Goal: Task Accomplishment & Management: Use online tool/utility

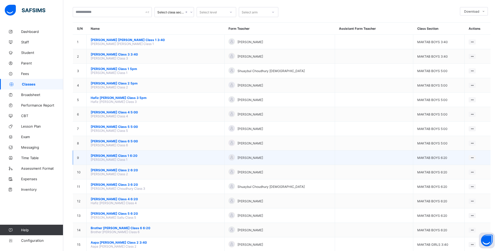
scroll to position [79, 0]
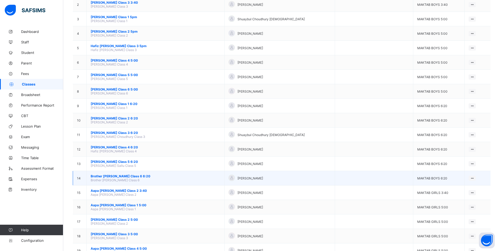
click at [134, 178] on span "Brother [PERSON_NAME] Class 6 6:20" at bounding box center [156, 176] width 130 height 4
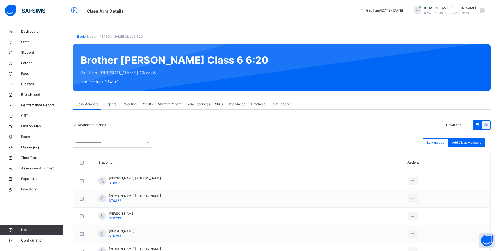
click at [235, 103] on span "Attendance" at bounding box center [236, 104] width 17 height 5
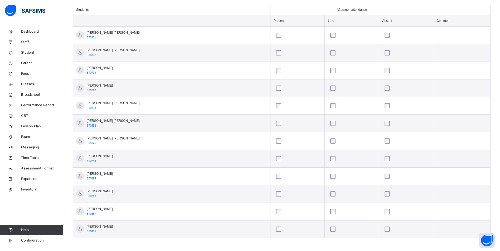
scroll to position [149, 0]
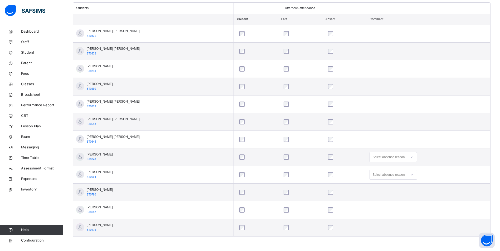
click at [373, 175] on div "Select absence reason" at bounding box center [388, 175] width 32 height 10
click at [384, 221] on div "Personal reasons" at bounding box center [393, 223] width 47 height 9
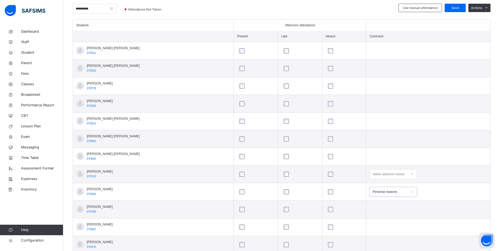
scroll to position [123, 0]
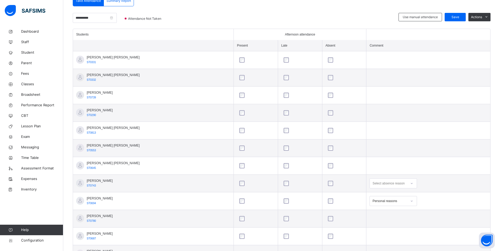
click at [375, 185] on div "Select absence reason" at bounding box center [393, 184] width 47 height 10
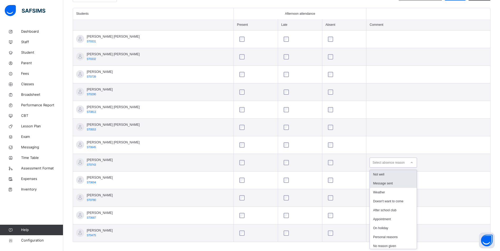
scroll to position [144, 0]
click at [377, 183] on div "Message sent" at bounding box center [393, 183] width 47 height 9
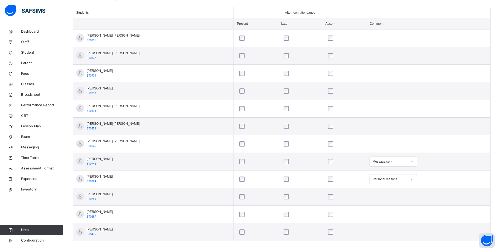
scroll to position [149, 0]
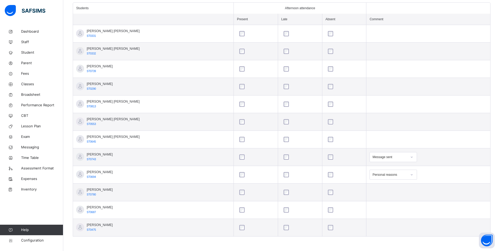
click at [327, 123] on div at bounding box center [344, 121] width 35 height 5
click at [379, 122] on div "Select absence reason" at bounding box center [388, 122] width 32 height 10
click at [384, 197] on div "Personal reasons" at bounding box center [393, 196] width 47 height 9
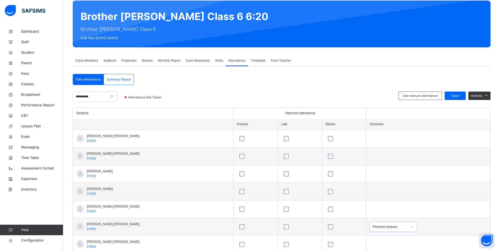
scroll to position [43, 0]
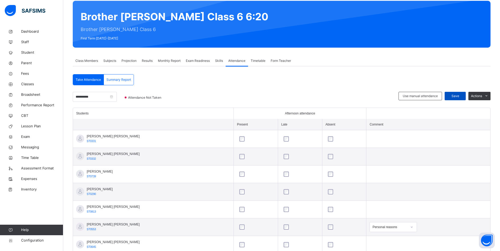
click at [461, 98] on span "Save" at bounding box center [455, 96] width 13 height 5
